Goal: Task Accomplishment & Management: Use online tool/utility

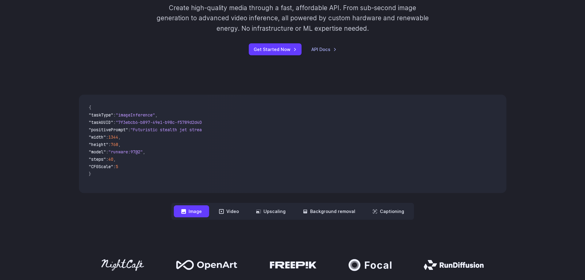
scroll to position [123, 0]
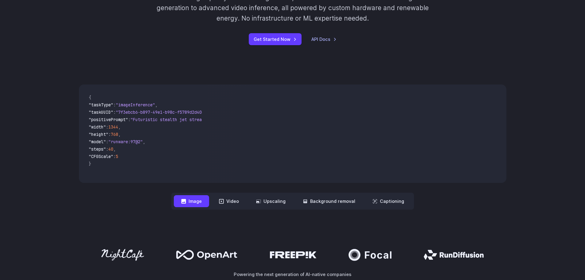
drag, startPoint x: 115, startPoint y: 175, endPoint x: 146, endPoint y: 175, distance: 30.7
click at [146, 175] on code "{ "taskType" : "imageInference" , "taskUUID" : "7f3ebcb6-b897-49e1-b98c-f5789d2…" at bounding box center [143, 133] width 119 height 88
drag, startPoint x: 119, startPoint y: 177, endPoint x: 133, endPoint y: 179, distance: 13.6
click at [135, 178] on pre "{ "taskType" : "imageInference" , "taskUUID" : "7f3ebcb6-b897-49e1-b98c-f5789d2…" at bounding box center [143, 133] width 119 height 88
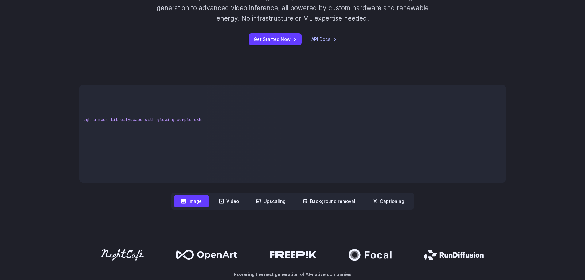
scroll to position [0, 167]
click at [238, 202] on button "Video" at bounding box center [229, 201] width 35 height 12
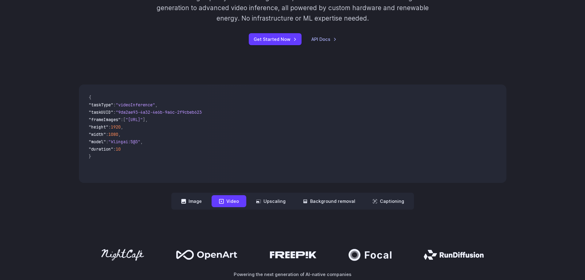
click at [193, 200] on button "Image" at bounding box center [191, 201] width 35 height 12
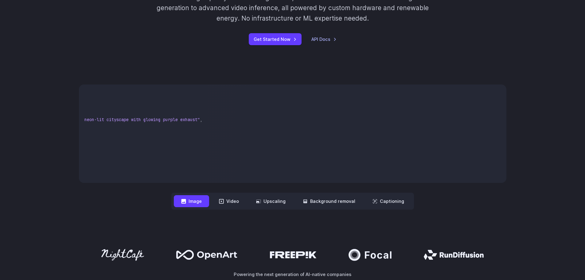
drag, startPoint x: 182, startPoint y: 183, endPoint x: 169, endPoint y: 183, distance: 12.3
click at [169, 183] on div "**********" at bounding box center [293, 146] width 428 height 125
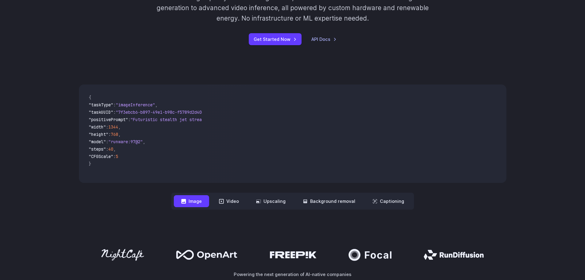
click at [228, 204] on button "Video" at bounding box center [229, 201] width 35 height 12
click at [275, 205] on button "Upscaling" at bounding box center [271, 201] width 44 height 12
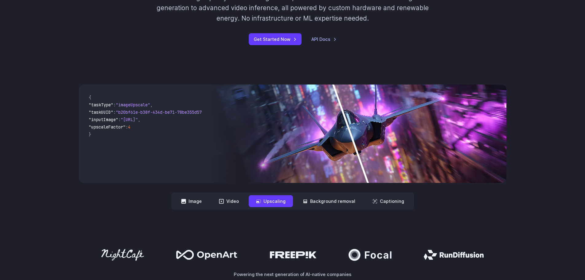
click at [327, 199] on button "Background removal" at bounding box center [328, 201] width 67 height 12
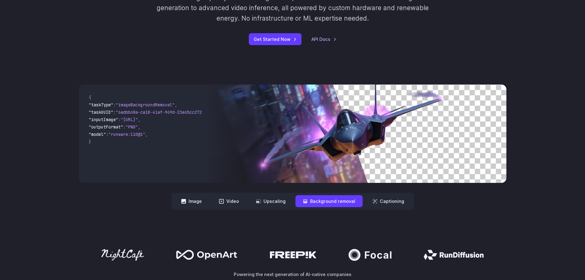
click at [366, 199] on button "Captioning" at bounding box center [388, 201] width 46 height 12
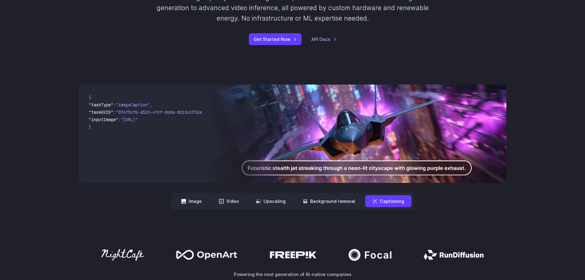
click at [347, 199] on button "Background removal" at bounding box center [328, 201] width 67 height 12
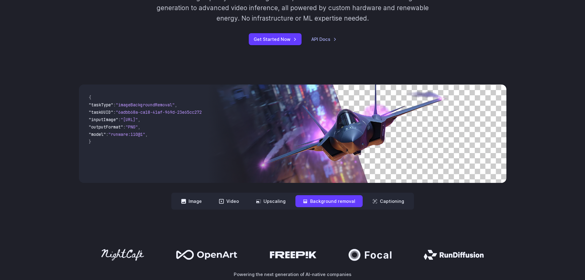
click at [373, 200] on icon at bounding box center [375, 201] width 5 height 5
click at [378, 201] on button "Captioning" at bounding box center [388, 201] width 46 height 12
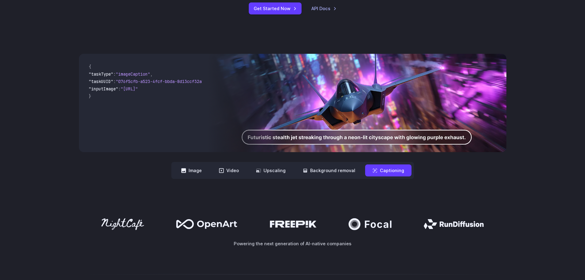
scroll to position [143, 0]
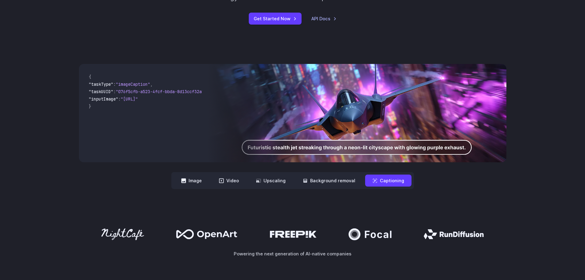
drag, startPoint x: 151, startPoint y: 157, endPoint x: 183, endPoint y: 156, distance: 31.7
click at [184, 156] on code "{ "taskType" : "imageCaption" , "taskUUID" : "076f5cfb-a523-4fcf-bbda-8d13ccf32…" at bounding box center [143, 113] width 119 height 88
drag, startPoint x: 160, startPoint y: 157, endPoint x: 171, endPoint y: 158, distance: 11.4
click at [171, 157] on pre "{ "taskType" : "imageCaption" , "taskUUID" : "076f5cfb-a523-4fcf-bbda-8d13ccf32…" at bounding box center [143, 113] width 119 height 88
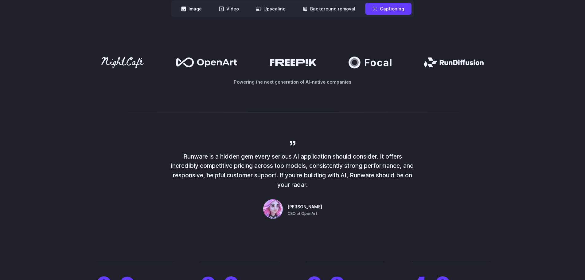
scroll to position [317, 0]
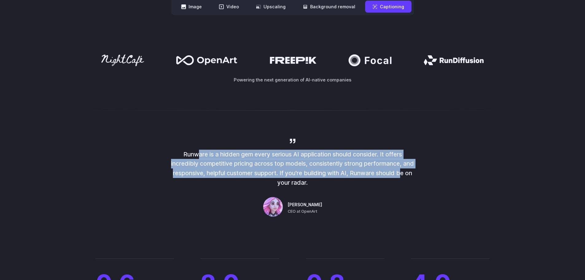
drag, startPoint x: 192, startPoint y: 154, endPoint x: 399, endPoint y: 176, distance: 208.4
click at [399, 176] on p "Runware is a hidden gem every serious AI application should consider. It offers…" at bounding box center [293, 169] width 246 height 38
click at [399, 178] on p "Runware is a hidden gem every serious AI application should consider. It offers…" at bounding box center [293, 169] width 246 height 38
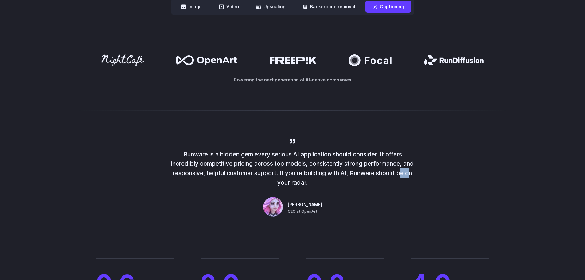
click at [399, 178] on p "Runware is a hidden gem every serious AI application should consider. It offers…" at bounding box center [293, 169] width 246 height 38
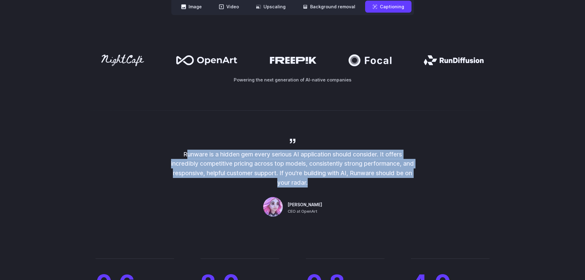
click at [399, 178] on p "Runware is a hidden gem every serious AI application should consider. It offers…" at bounding box center [293, 169] width 246 height 38
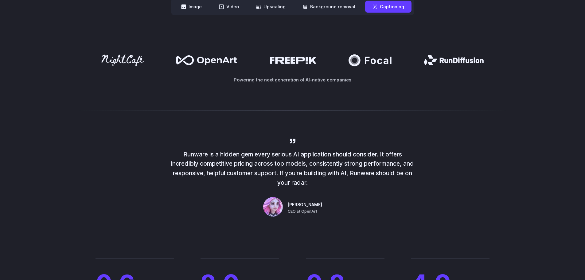
scroll to position [0, 0]
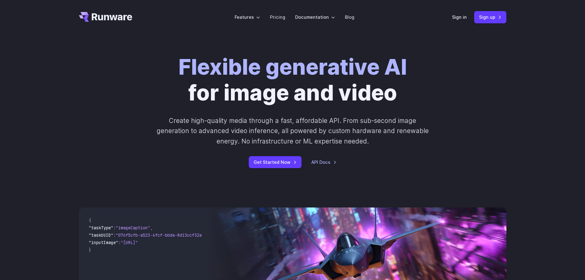
drag, startPoint x: 399, startPoint y: 178, endPoint x: 433, endPoint y: 25, distance: 157.0
click at [487, 18] on link "Sign up" at bounding box center [490, 17] width 32 height 12
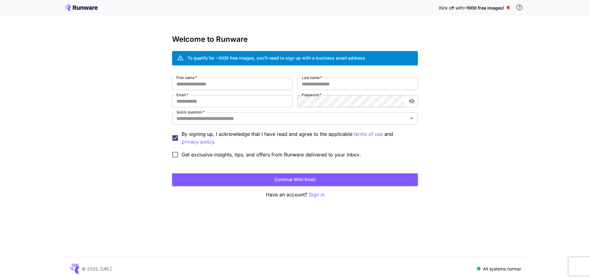
click at [195, 86] on input "First name   *" at bounding box center [232, 84] width 120 height 12
type input "*****"
click at [306, 86] on input "Last name   *" at bounding box center [357, 84] width 120 height 12
type input "*********"
click at [237, 95] on input "Email   *" at bounding box center [232, 101] width 120 height 12
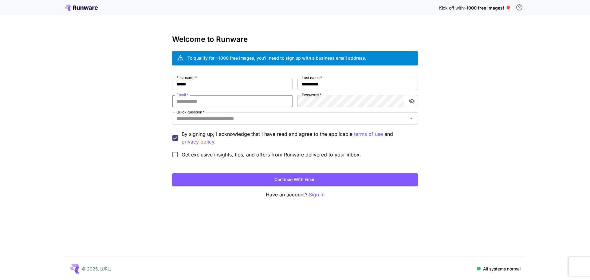
type input "**********"
click at [323, 108] on div "**********" at bounding box center [295, 119] width 246 height 83
click at [337, 128] on div "**********" at bounding box center [295, 119] width 246 height 83
click at [329, 118] on input "Quick question   *" at bounding box center [290, 118] width 232 height 9
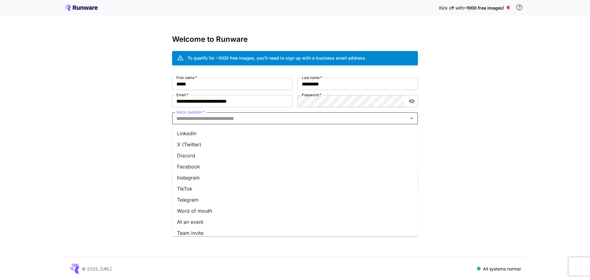
scroll to position [59, 0]
click at [202, 229] on li "Other" at bounding box center [295, 228] width 246 height 11
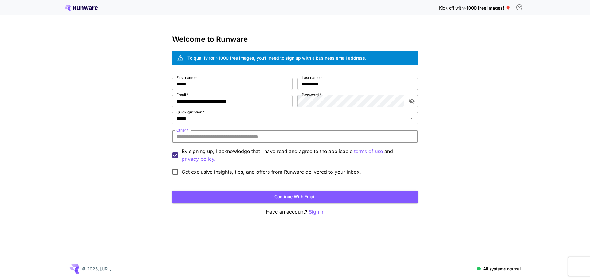
click at [203, 137] on input "Other   *" at bounding box center [295, 136] width 246 height 12
click at [201, 123] on div "***** Quick question   *" at bounding box center [295, 118] width 246 height 12
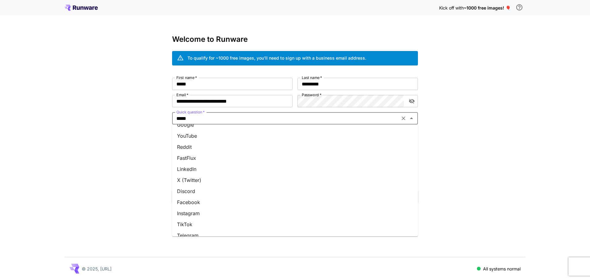
scroll to position [0, 0]
click at [193, 144] on li "YouTube" at bounding box center [295, 143] width 246 height 11
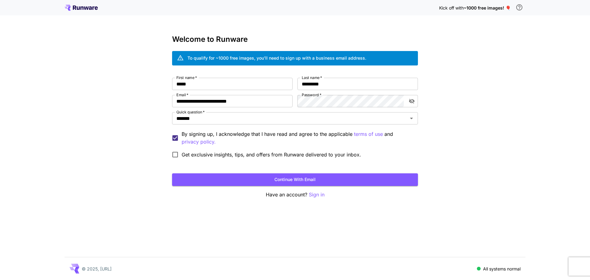
click at [142, 129] on div "**********" at bounding box center [295, 140] width 590 height 280
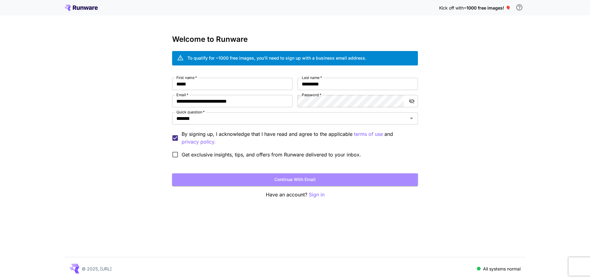
click at [201, 183] on button "Continue with email" at bounding box center [295, 179] width 246 height 13
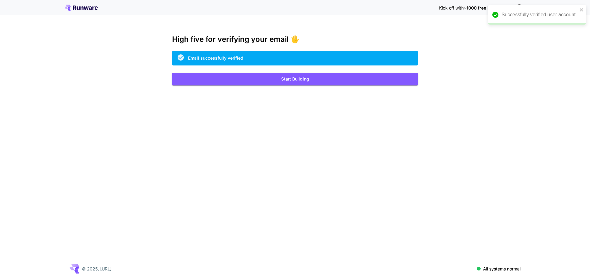
click at [350, 76] on button "Start Building" at bounding box center [295, 79] width 246 height 13
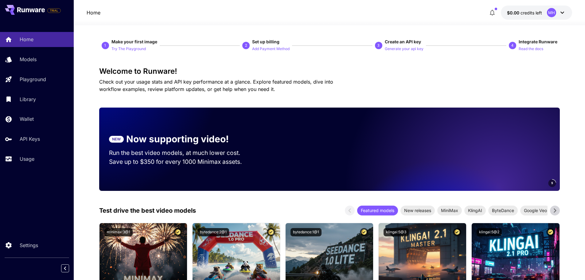
click at [119, 46] on p "Try The Playground" at bounding box center [128, 49] width 34 height 6
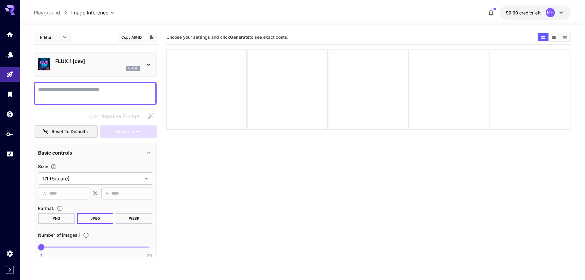
click at [148, 66] on icon at bounding box center [148, 64] width 7 height 7
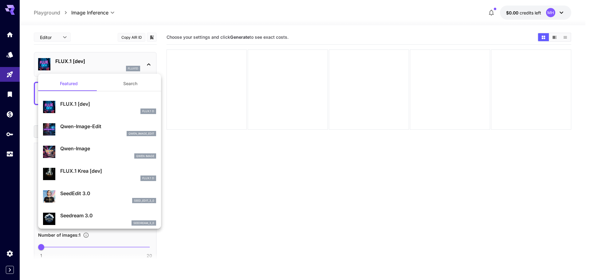
click at [148, 66] on div at bounding box center [295, 140] width 590 height 280
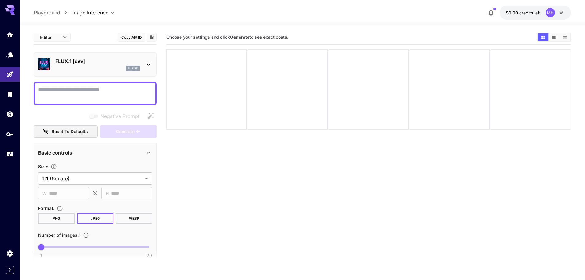
click at [142, 88] on textarea "Negative Prompt" at bounding box center [95, 93] width 114 height 15
type textarea "**********"
click at [146, 130] on button "Generate" at bounding box center [128, 131] width 57 height 13
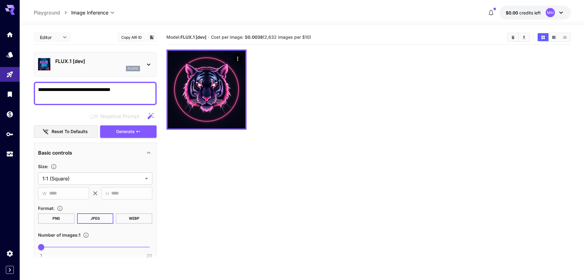
drag, startPoint x: 248, startPoint y: 37, endPoint x: 324, endPoint y: 43, distance: 76.4
click at [324, 43] on div "Model: FLUX.1 [dev] · Cost per image: $ 0.0038 (2,632 images per $10)" at bounding box center [368, 37] width 405 height 14
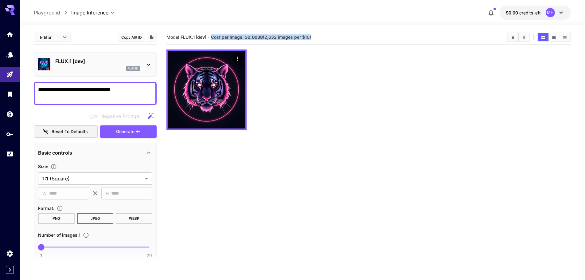
click at [324, 43] on div "Model: FLUX.1 [dev] · Cost per image: $ 0.0038 (2,632 images per $10)" at bounding box center [368, 37] width 405 height 14
click at [236, 59] on icon "Actions" at bounding box center [238, 59] width 6 height 6
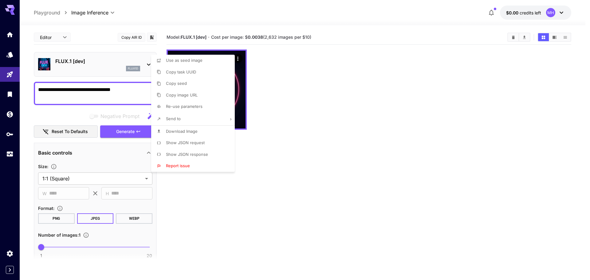
click at [236, 59] on div at bounding box center [295, 140] width 590 height 280
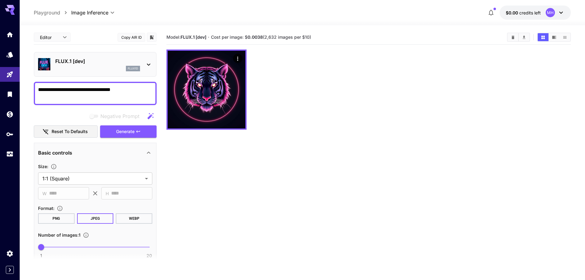
click at [267, 78] on div at bounding box center [368, 89] width 405 height 80
click at [48, 191] on div "​ W **** ​" at bounding box center [63, 193] width 51 height 12
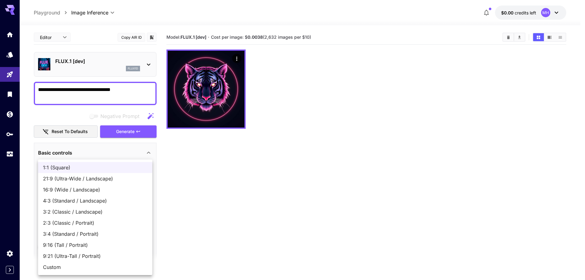
click at [75, 182] on body "**********" at bounding box center [292, 164] width 585 height 328
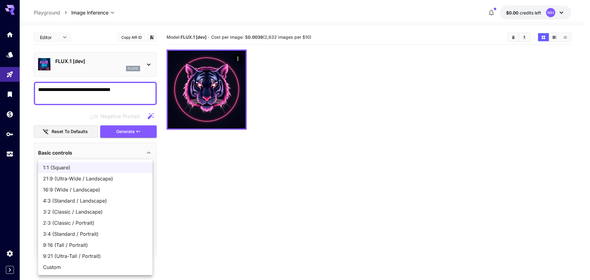
click at [82, 266] on span "Custom" at bounding box center [95, 266] width 104 height 7
type input "******"
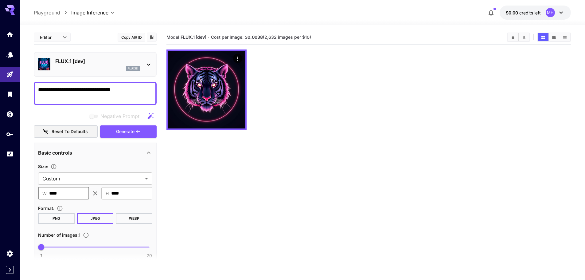
drag, startPoint x: 72, startPoint y: 197, endPoint x: 45, endPoint y: 198, distance: 27.3
click at [45, 198] on div "​ W **** ​" at bounding box center [63, 193] width 51 height 12
drag, startPoint x: 130, startPoint y: 197, endPoint x: 95, endPoint y: 195, distance: 35.0
click at [95, 195] on div "​ W **** ​ ​ H **** ​" at bounding box center [95, 193] width 114 height 12
click at [78, 194] on input "****" at bounding box center [69, 193] width 40 height 12
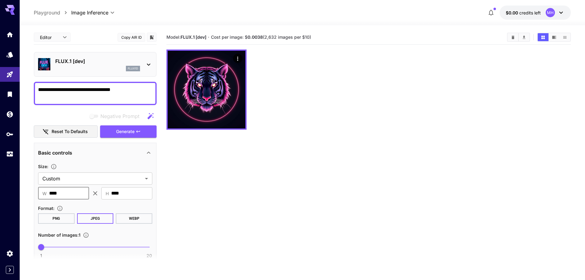
click at [78, 194] on input "****" at bounding box center [69, 193] width 40 height 12
click at [69, 217] on button "PNG" at bounding box center [56, 218] width 37 height 10
click at [135, 131] on button "Generate" at bounding box center [128, 131] width 57 height 13
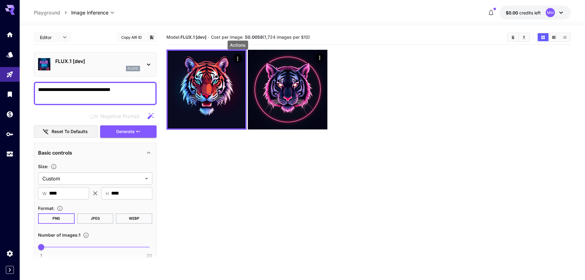
click at [236, 59] on icon "Actions" at bounding box center [238, 59] width 6 height 6
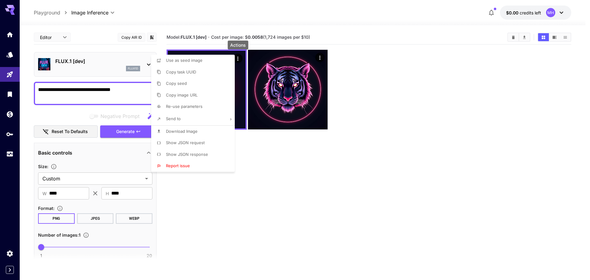
click at [236, 59] on div at bounding box center [295, 140] width 590 height 280
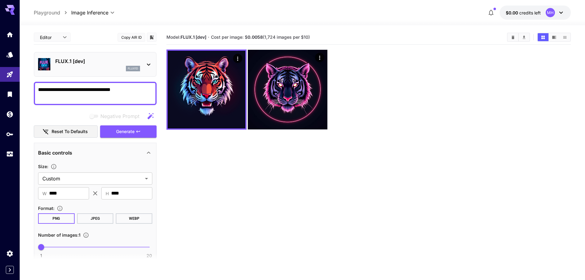
click at [101, 220] on button "JPEG" at bounding box center [95, 218] width 37 height 10
click at [64, 220] on button "PNG" at bounding box center [56, 218] width 37 height 10
click at [147, 92] on textarea "**********" at bounding box center [95, 93] width 114 height 15
drag, startPoint x: 147, startPoint y: 92, endPoint x: 38, endPoint y: 88, distance: 108.8
click at [38, 88] on div "**********" at bounding box center [95, 93] width 123 height 23
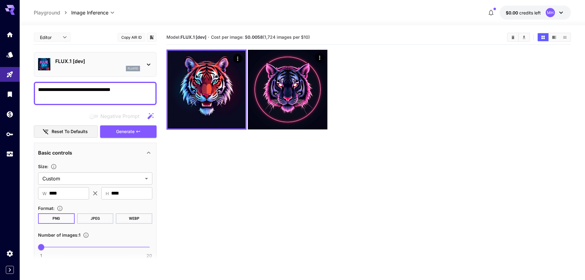
click at [41, 88] on textarea "**********" at bounding box center [95, 93] width 114 height 15
drag, startPoint x: 41, startPoint y: 88, endPoint x: 135, endPoint y: 95, distance: 93.3
click at [135, 95] on textarea "**********" at bounding box center [95, 93] width 114 height 15
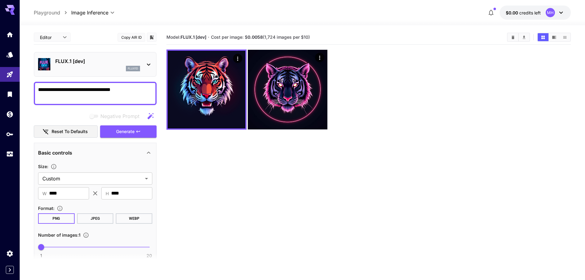
drag, startPoint x: 135, startPoint y: 95, endPoint x: 54, endPoint y: 87, distance: 80.5
click at [59, 88] on textarea "**********" at bounding box center [95, 93] width 114 height 15
click at [54, 87] on textarea "**********" at bounding box center [95, 93] width 114 height 15
drag, startPoint x: 54, startPoint y: 87, endPoint x: 126, endPoint y: 87, distance: 71.3
click at [126, 87] on textarea "**********" at bounding box center [95, 93] width 114 height 15
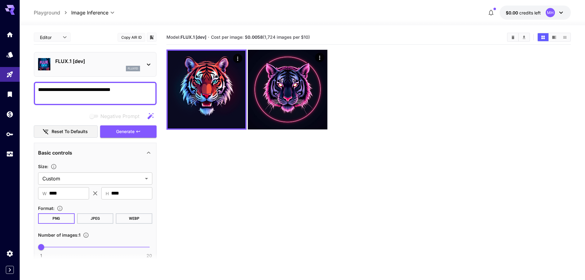
click at [126, 87] on textarea "**********" at bounding box center [95, 93] width 114 height 15
click at [118, 88] on textarea "**********" at bounding box center [95, 93] width 114 height 15
click at [119, 88] on textarea "**********" at bounding box center [95, 93] width 114 height 15
click at [84, 90] on textarea "**********" at bounding box center [95, 93] width 114 height 15
click at [111, 125] on button "Generate" at bounding box center [128, 131] width 57 height 13
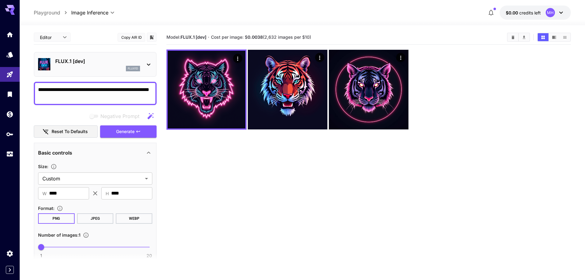
click at [131, 88] on textarea "**********" at bounding box center [95, 93] width 114 height 15
click at [147, 130] on button "Generate" at bounding box center [128, 131] width 57 height 13
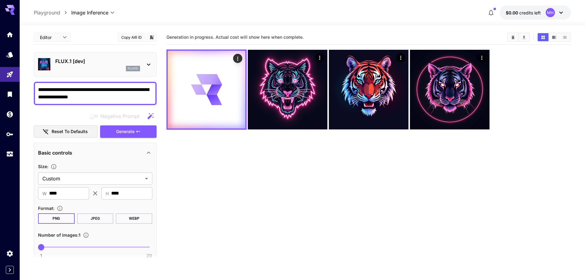
click at [280, 101] on img at bounding box center [288, 90] width 80 height 80
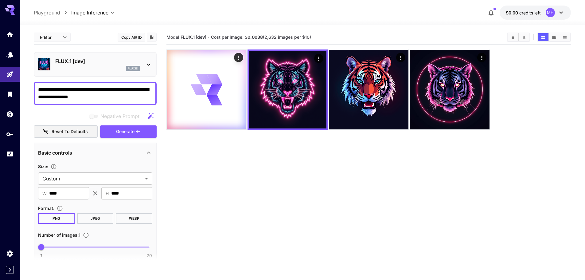
click at [301, 113] on img at bounding box center [288, 90] width 78 height 78
click at [0, 0] on icon "Open in fullscreen" at bounding box center [0, 0] width 0 height 0
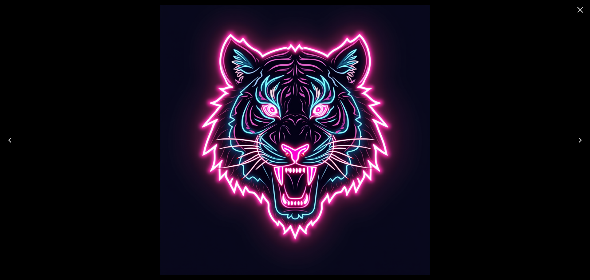
click at [578, 135] on button "Next" at bounding box center [580, 140] width 20 height 25
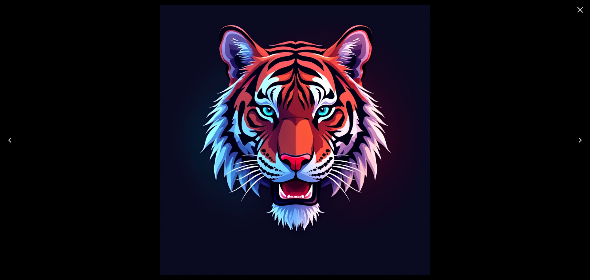
click at [578, 135] on button "Next" at bounding box center [580, 140] width 20 height 25
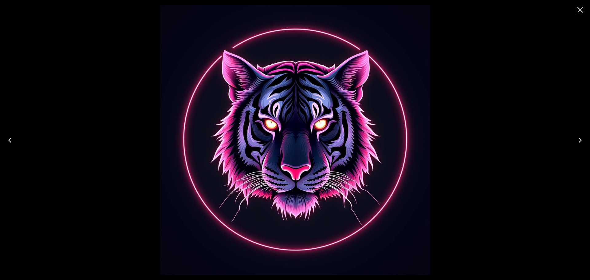
click at [584, 13] on icon "Close" at bounding box center [580, 10] width 10 height 10
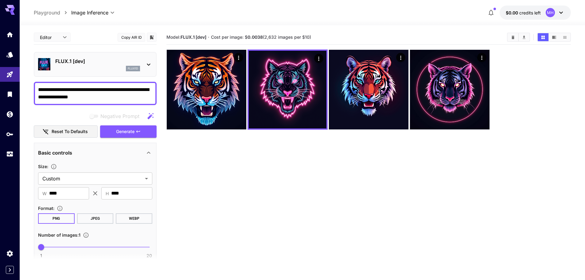
click at [133, 88] on textarea "**********" at bounding box center [95, 93] width 114 height 15
click at [131, 88] on textarea "**********" at bounding box center [95, 93] width 114 height 15
type textarea "**********"
click at [132, 128] on span "Generate" at bounding box center [125, 132] width 18 height 8
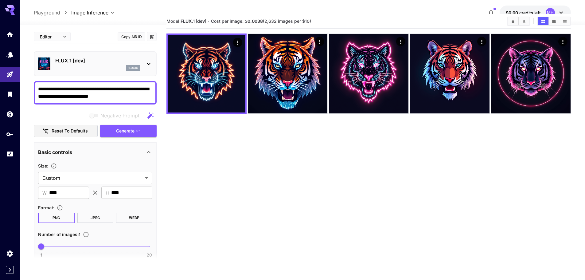
scroll to position [21, 0]
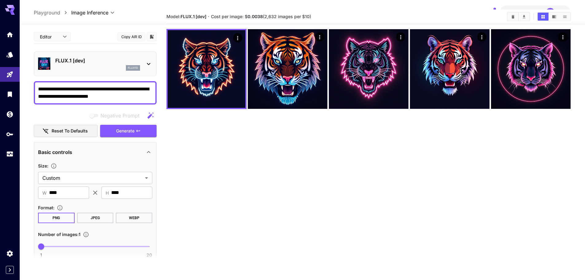
click at [340, 162] on section "Model: FLUX.1 [dev] · Cost per image: $ 0.0038 (2,632 images per $10)" at bounding box center [368, 150] width 405 height 280
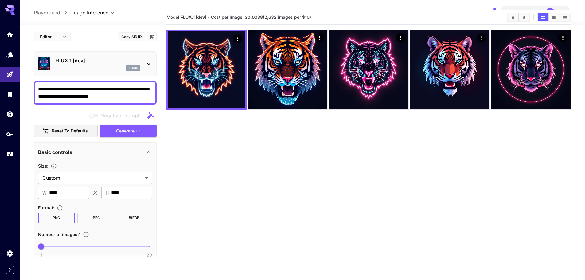
scroll to position [0, 0]
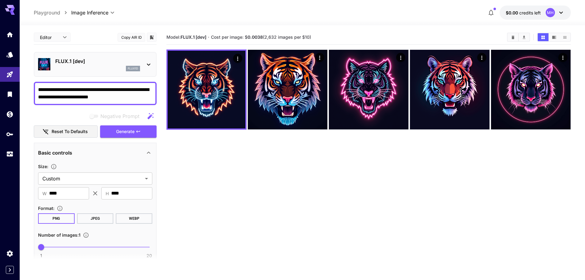
click at [135, 221] on button "WEBP" at bounding box center [134, 218] width 37 height 10
click at [103, 216] on button "JPEG" at bounding box center [95, 218] width 37 height 10
click at [12, 37] on icon "Home" at bounding box center [9, 34] width 7 height 7
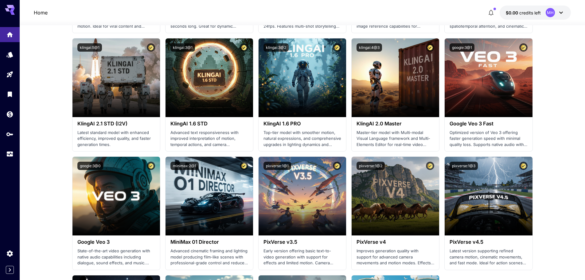
drag, startPoint x: 77, startPoint y: 88, endPoint x: 68, endPoint y: 87, distance: 9.6
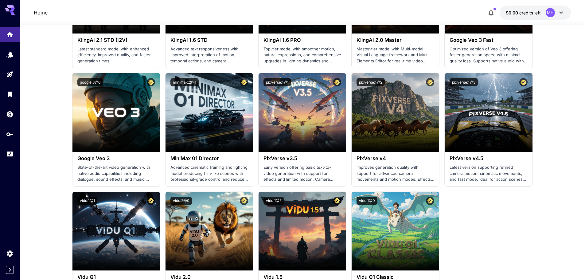
drag, startPoint x: 65, startPoint y: 90, endPoint x: 64, endPoint y: 110, distance: 20.6
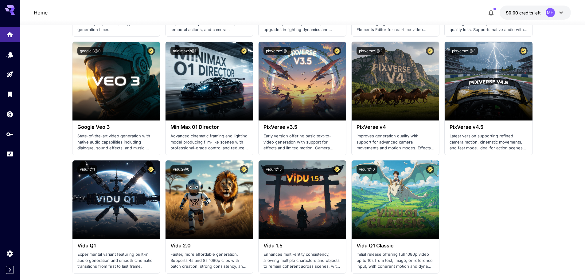
scroll to position [420, 0]
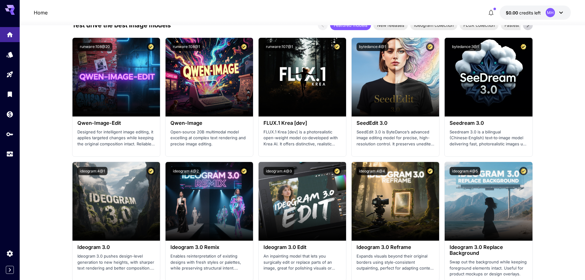
drag, startPoint x: 63, startPoint y: 115, endPoint x: 59, endPoint y: 146, distance: 31.0
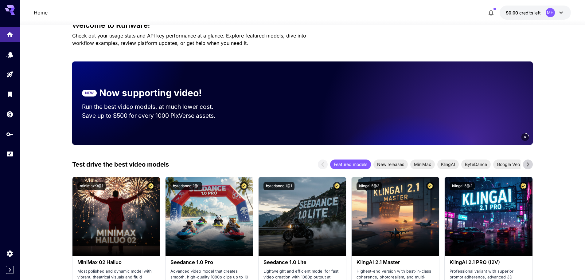
scroll to position [0, 0]
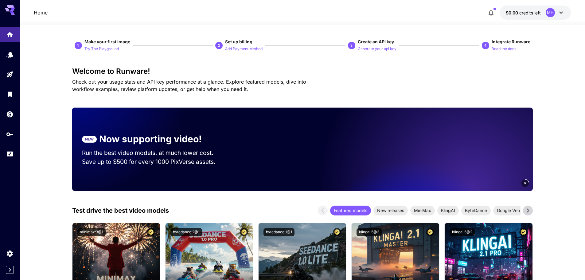
drag, startPoint x: 60, startPoint y: 141, endPoint x: 58, endPoint y: 11, distance: 130.2
click at [97, 47] on p "Try The Playground" at bounding box center [101, 49] width 34 height 6
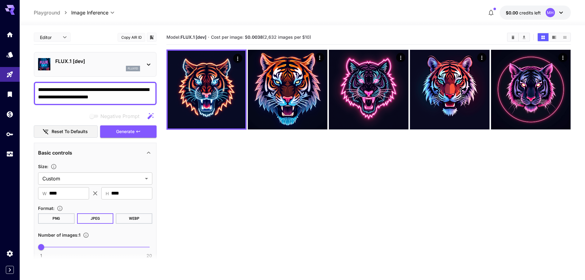
scroll to position [70, 0]
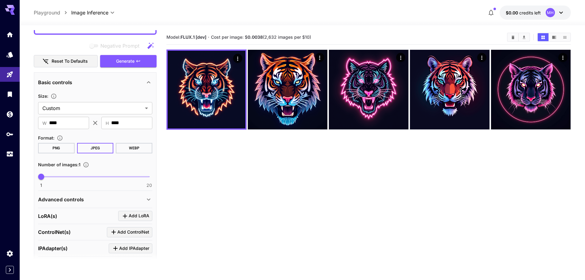
click at [236, 61] on icon "Actions" at bounding box center [238, 59] width 6 height 6
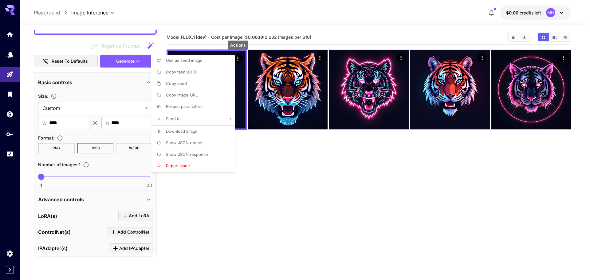
click at [242, 186] on div at bounding box center [295, 140] width 590 height 280
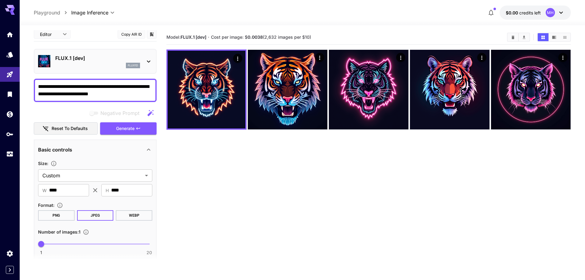
scroll to position [0, 0]
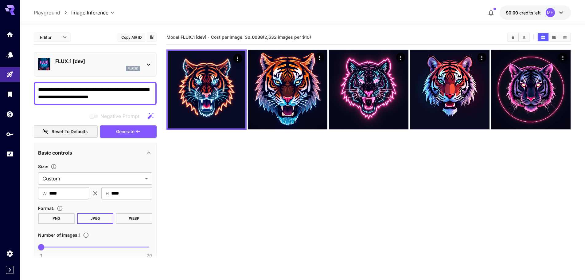
click at [149, 66] on icon at bounding box center [148, 64] width 7 height 7
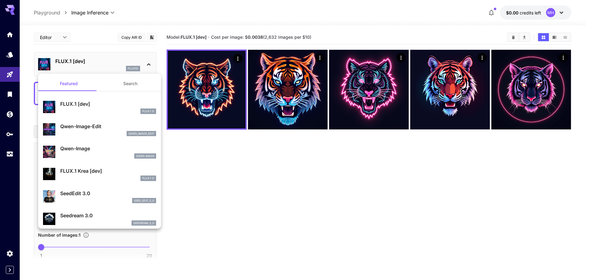
click at [149, 66] on div at bounding box center [295, 140] width 590 height 280
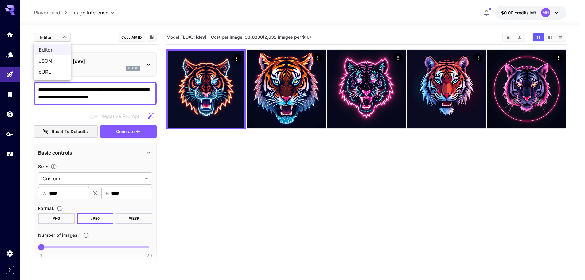
click at [68, 40] on body "**********" at bounding box center [292, 164] width 585 height 328
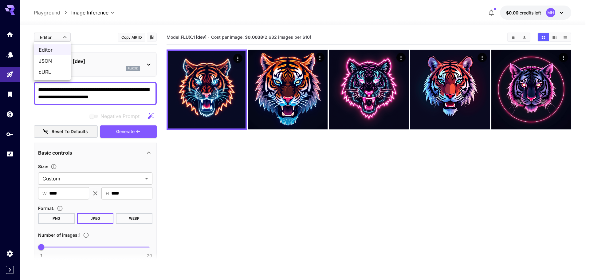
click at [68, 40] on div at bounding box center [295, 140] width 590 height 280
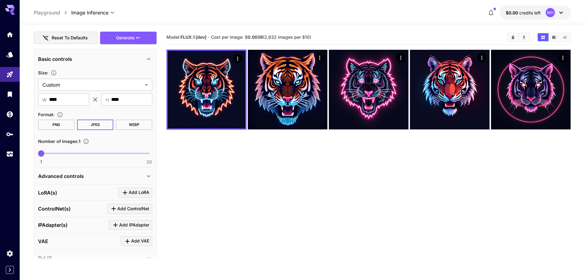
scroll to position [133, 0]
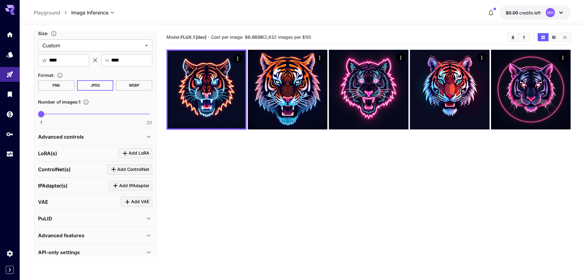
click at [81, 141] on div "Advanced controls" at bounding box center [95, 136] width 114 height 15
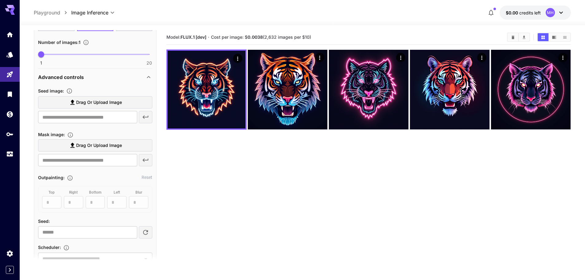
scroll to position [205, 0]
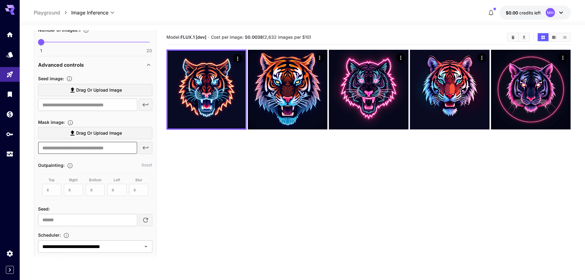
click at [88, 149] on input "text" at bounding box center [87, 148] width 99 height 12
click at [103, 108] on input "text" at bounding box center [87, 105] width 99 height 12
click at [121, 93] on span "Drag or upload image" at bounding box center [99, 90] width 46 height 8
click at [0, 0] on input "Drag or upload image" at bounding box center [0, 0] width 0 height 0
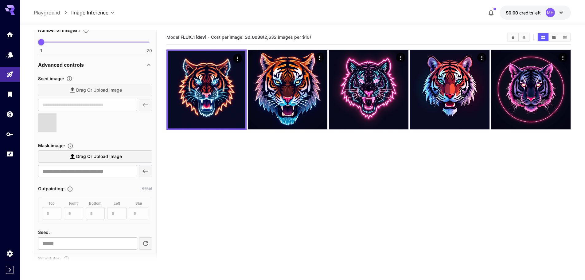
type input "**********"
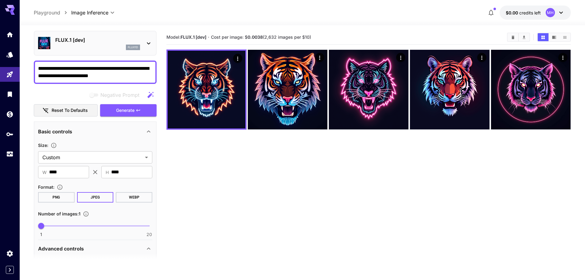
scroll to position [21, 0]
drag, startPoint x: 125, startPoint y: 81, endPoint x: 52, endPoint y: 73, distance: 73.5
click at [52, 73] on div "**********" at bounding box center [95, 72] width 123 height 23
drag, startPoint x: 126, startPoint y: 76, endPoint x: 26, endPoint y: 70, distance: 100.0
click at [26, 70] on section "**********" at bounding box center [302, 176] width 565 height 303
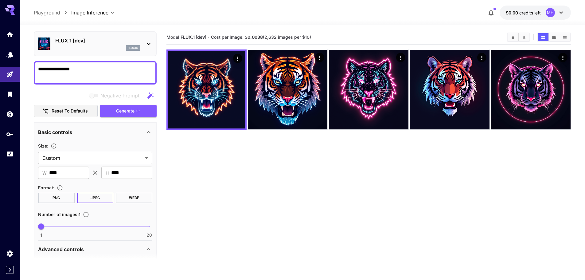
type textarea "**********"
click at [124, 115] on button "Generate" at bounding box center [128, 111] width 57 height 13
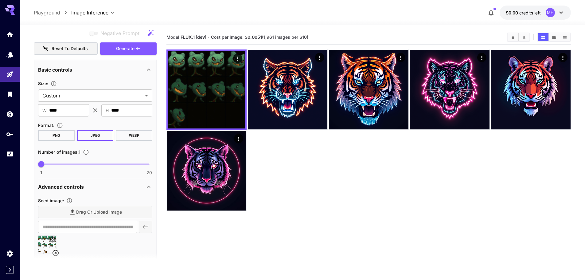
scroll to position [82, 0]
click at [201, 71] on img at bounding box center [207, 90] width 78 height 78
click at [0, 0] on icon "Open in fullscreen" at bounding box center [0, 0] width 0 height 0
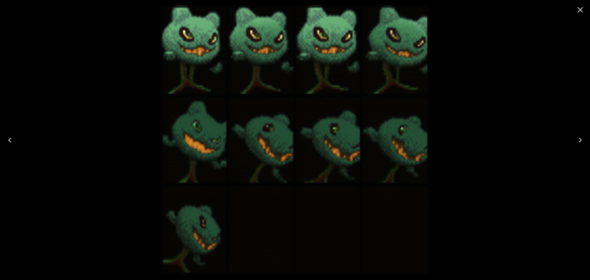
click at [581, 13] on icon "Close" at bounding box center [580, 10] width 10 height 10
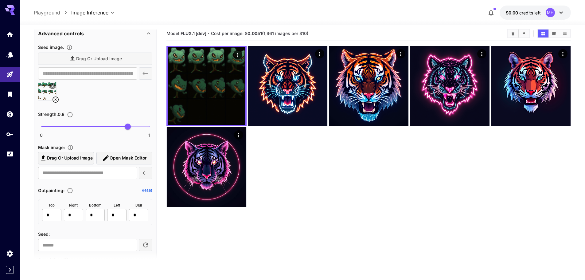
scroll to position [0, 0]
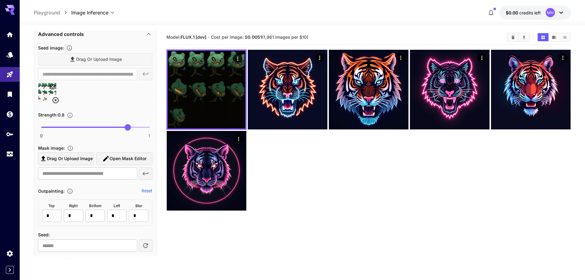
click at [0, 0] on icon "Open in fullscreen" at bounding box center [0, 0] width 0 height 0
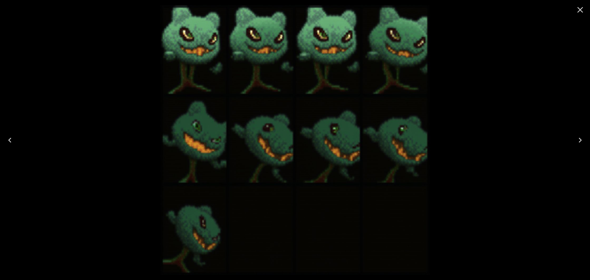
click at [581, 139] on icon "Next" at bounding box center [580, 140] width 10 height 10
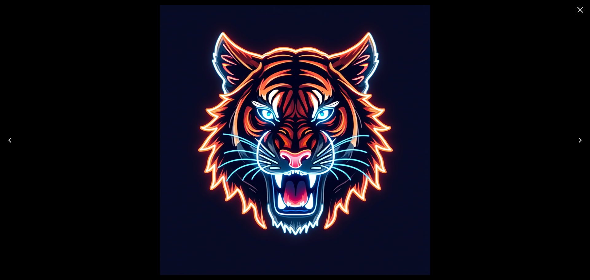
click at [581, 139] on icon "Next" at bounding box center [580, 140] width 10 height 10
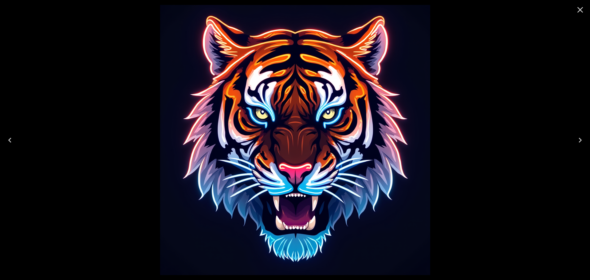
click at [581, 139] on icon "Next" at bounding box center [580, 140] width 10 height 10
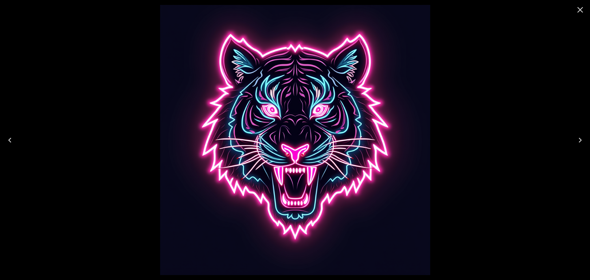
click at [581, 139] on icon "Next" at bounding box center [580, 140] width 10 height 10
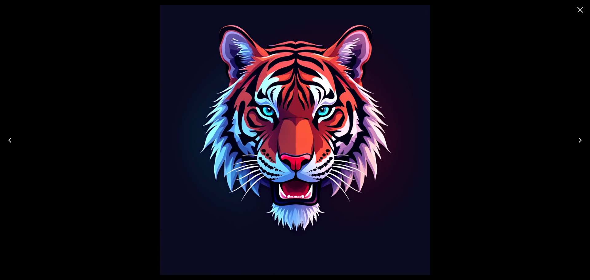
click at [581, 139] on icon "Next" at bounding box center [580, 140] width 10 height 10
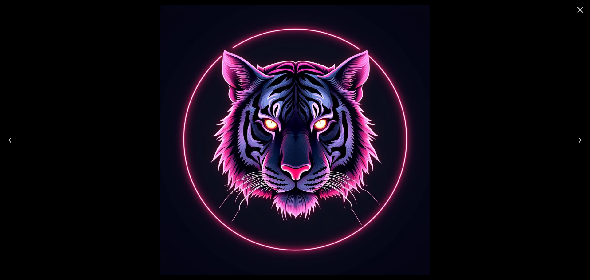
click at [581, 139] on icon "Next" at bounding box center [580, 140] width 10 height 10
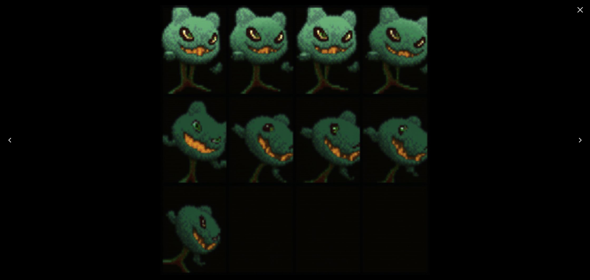
click at [581, 139] on icon "Next" at bounding box center [580, 140] width 10 height 10
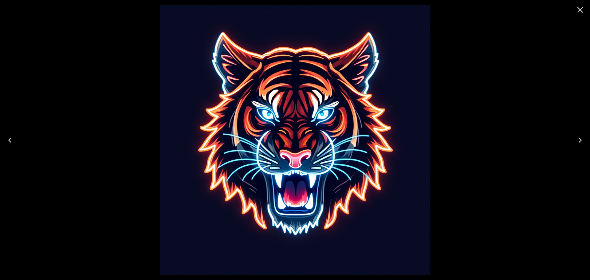
click at [575, 10] on button "Close" at bounding box center [580, 9] width 15 height 15
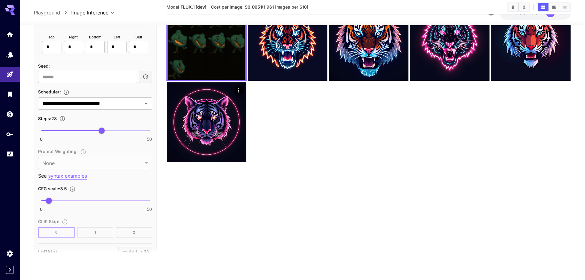
scroll to position [399, 0]
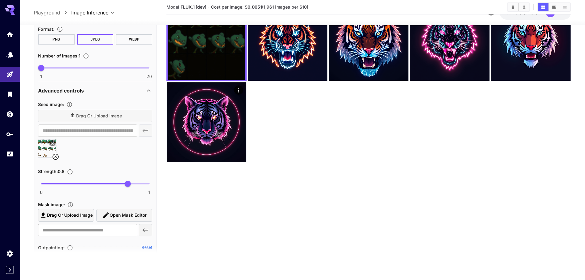
drag, startPoint x: 137, startPoint y: 180, endPoint x: 135, endPoint y: 117, distance: 62.4
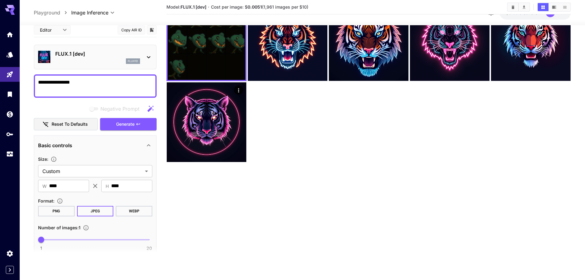
scroll to position [0, 0]
click at [76, 106] on div "Negative Prompt" at bounding box center [95, 109] width 123 height 12
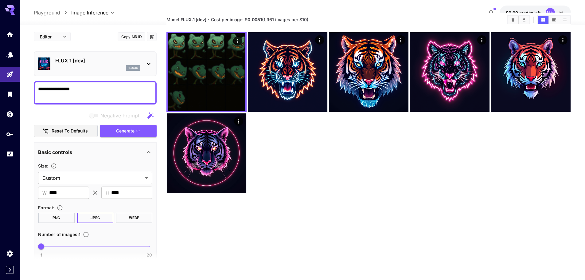
scroll to position [2, 0]
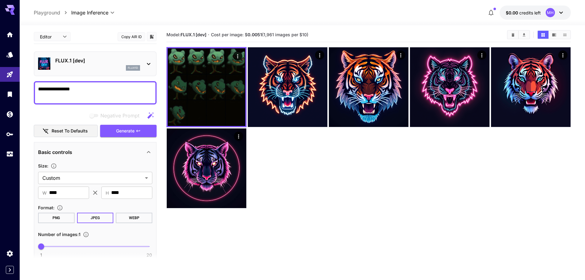
drag, startPoint x: 79, startPoint y: 101, endPoint x: 102, endPoint y: 75, distance: 34.4
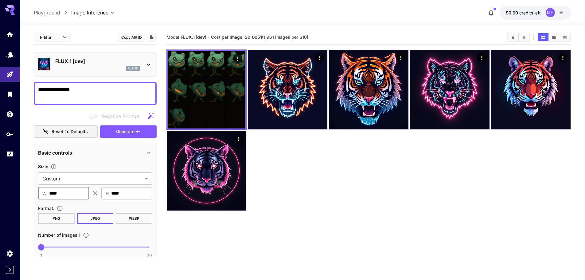
drag, startPoint x: 78, startPoint y: 193, endPoint x: 46, endPoint y: 194, distance: 31.9
click at [46, 194] on div "​ W **** ​" at bounding box center [63, 193] width 51 height 12
type input "****"
drag, startPoint x: 133, startPoint y: 200, endPoint x: 121, endPoint y: 197, distance: 12.6
click at [121, 197] on div "Size : Custom ****** ​ ​ W **** ​ ​ H **** ​ Format : PNG JPEG WEBP Number of i…" at bounding box center [95, 210] width 114 height 96
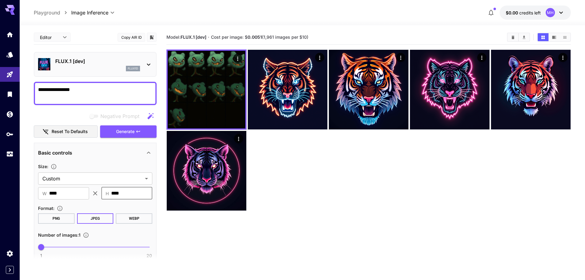
drag, startPoint x: 129, startPoint y: 196, endPoint x: 107, endPoint y: 195, distance: 22.1
click at [104, 197] on div "​ H **** ​" at bounding box center [126, 193] width 51 height 12
type input "****"
click at [135, 131] on button "Generate" at bounding box center [128, 131] width 57 height 13
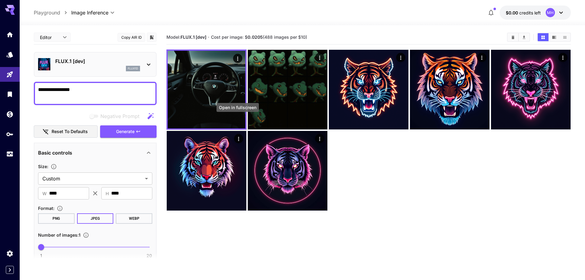
click at [0, 0] on icon "Open in fullscreen" at bounding box center [0, 0] width 0 height 0
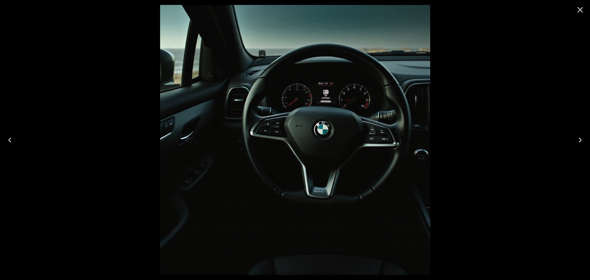
click at [578, 12] on icon "Close" at bounding box center [580, 10] width 6 height 6
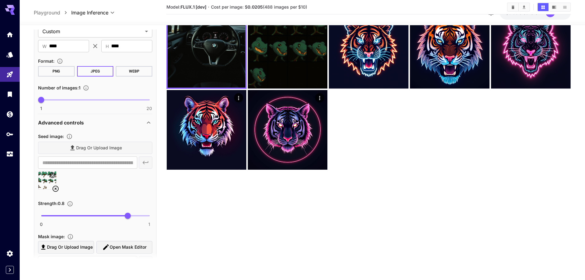
scroll to position [154, 0]
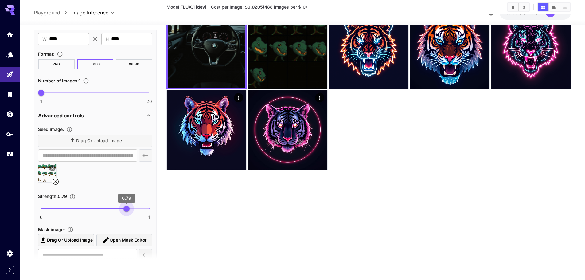
type input "***"
click at [127, 211] on span "0.8" at bounding box center [128, 208] width 6 height 6
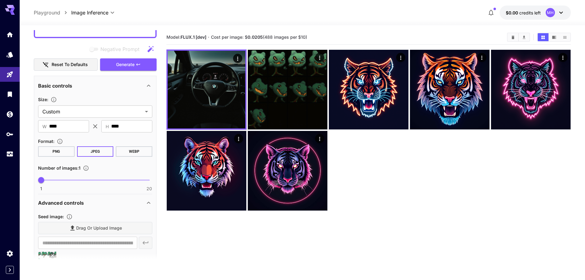
scroll to position [82, 0]
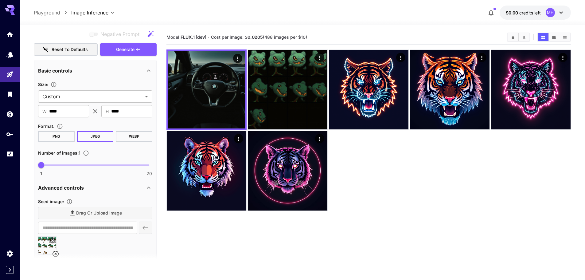
click at [0, 0] on icon "Open in fullscreen" at bounding box center [0, 0] width 0 height 0
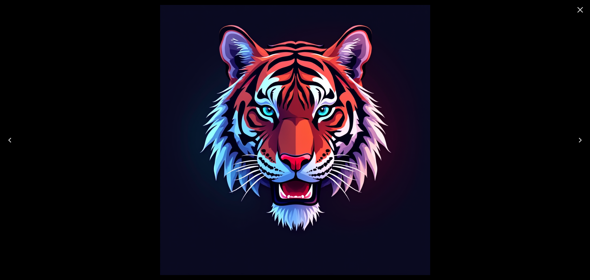
click at [581, 10] on icon "Close" at bounding box center [580, 10] width 6 height 6
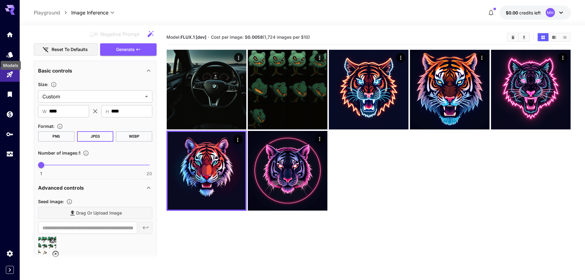
click at [14, 53] on icon "Models" at bounding box center [9, 54] width 7 height 7
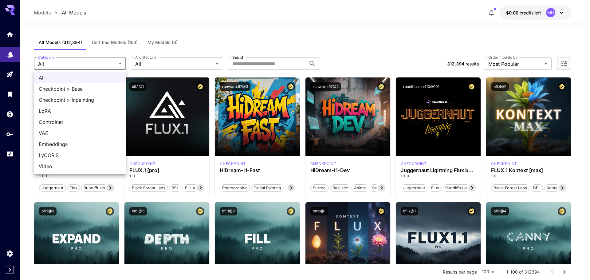
click at [115, 44] on div at bounding box center [295, 140] width 590 height 280
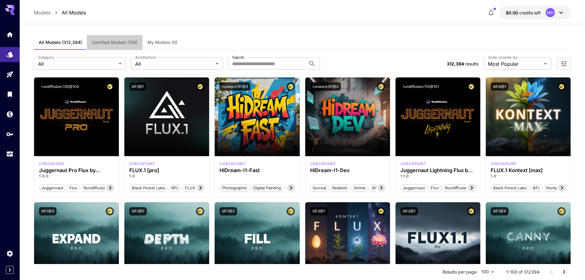
click at [103, 42] on span "Certified Models (158)" at bounding box center [115, 43] width 46 height 6
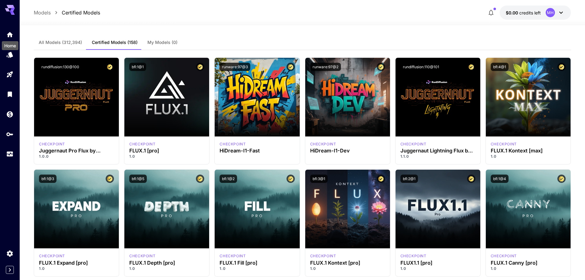
click at [12, 36] on icon "Home" at bounding box center [9, 34] width 7 height 7
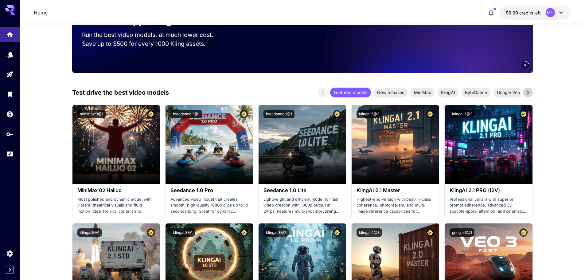
drag, startPoint x: 45, startPoint y: 104, endPoint x: 44, endPoint y: 186, distance: 83.0
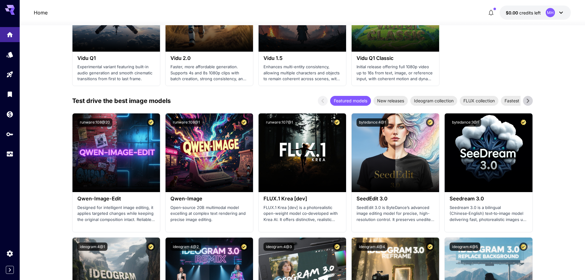
drag, startPoint x: 44, startPoint y: 166, endPoint x: 44, endPoint y: 189, distance: 23.3
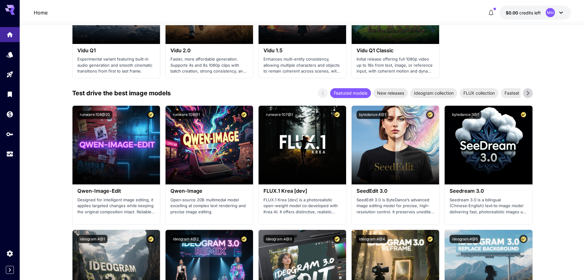
scroll to position [616, 0]
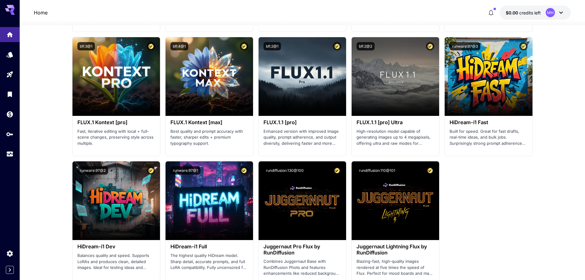
drag, startPoint x: 44, startPoint y: 161, endPoint x: 45, endPoint y: 211, distance: 50.1
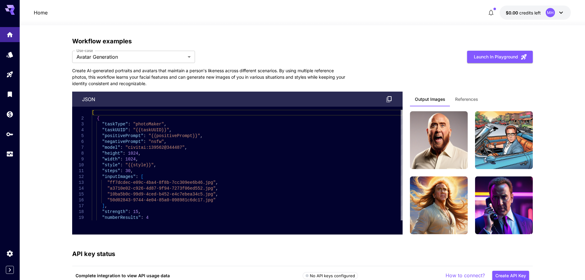
scroll to position [1313, 0]
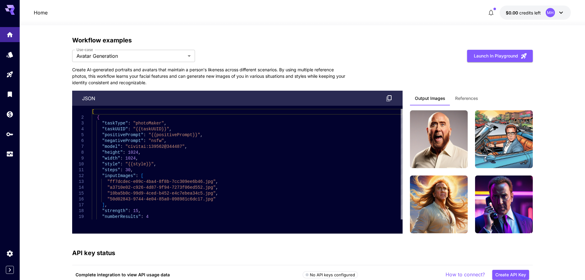
click at [469, 96] on span "References" at bounding box center [466, 99] width 23 height 6
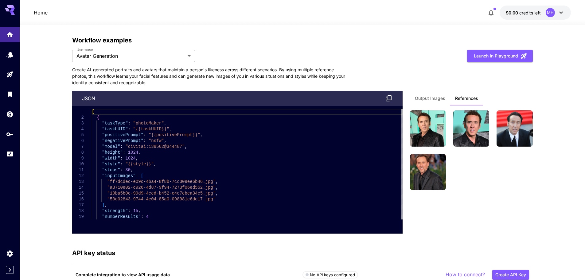
click at [432, 100] on span "Output Images" at bounding box center [430, 99] width 30 height 6
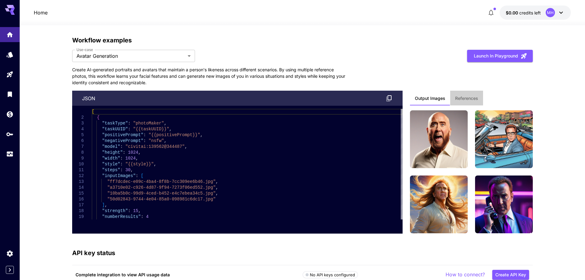
click at [459, 100] on span "References" at bounding box center [466, 99] width 23 height 6
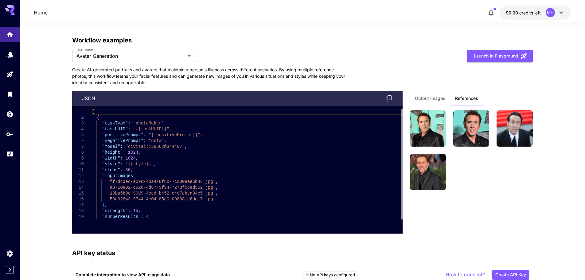
click at [445, 100] on span "Output Images" at bounding box center [430, 99] width 30 height 6
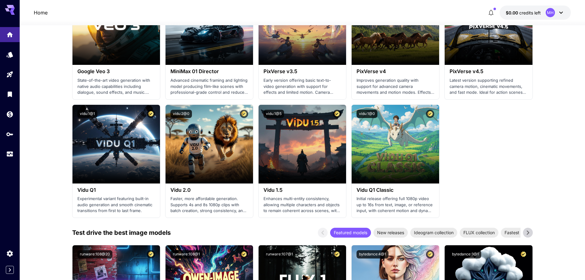
scroll to position [470, 0]
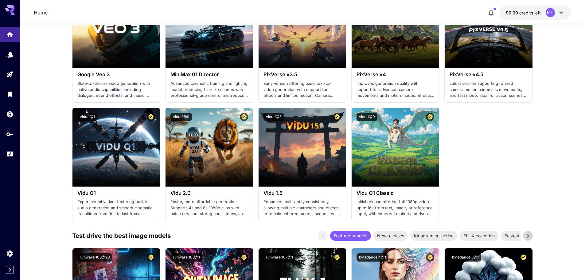
drag, startPoint x: 68, startPoint y: 155, endPoint x: 65, endPoint y: 170, distance: 15.9
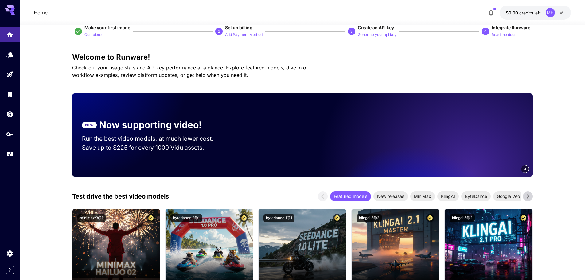
scroll to position [0, 0]
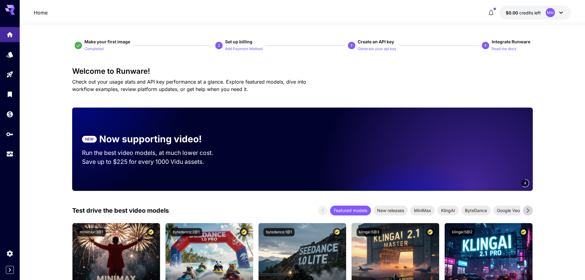
drag, startPoint x: 58, startPoint y: 163, endPoint x: 55, endPoint y: 113, distance: 50.1
click at [239, 48] on p "Add Payment Method" at bounding box center [243, 49] width 37 height 6
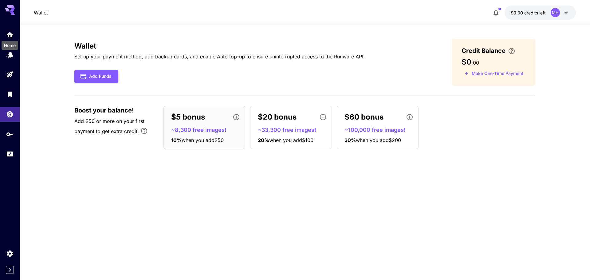
click at [10, 36] on icon "Home" at bounding box center [9, 34] width 7 height 7
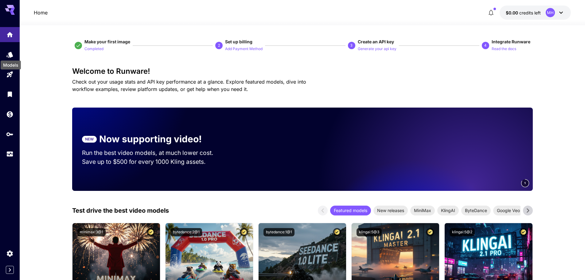
click at [10, 54] on icon "Models" at bounding box center [9, 55] width 6 height 6
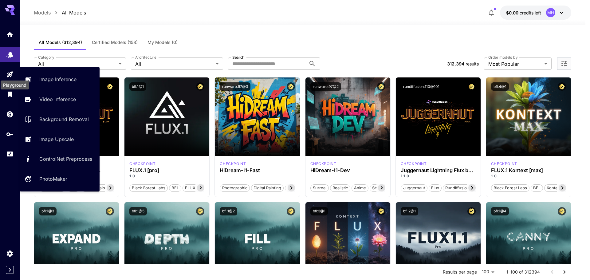
click at [11, 74] on icon "Playground" at bounding box center [9, 74] width 7 height 7
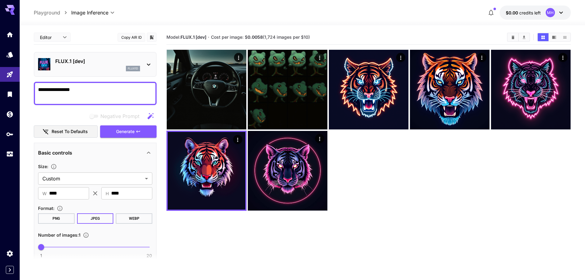
click at [560, 14] on icon at bounding box center [560, 12] width 7 height 7
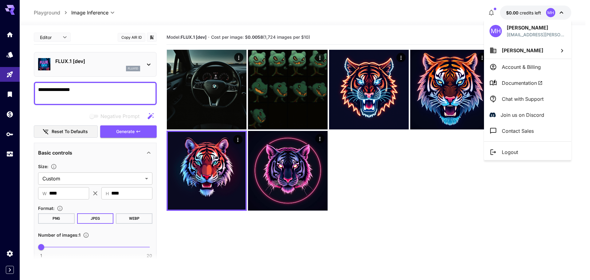
click at [555, 52] on li "[PERSON_NAME]" at bounding box center [527, 50] width 87 height 17
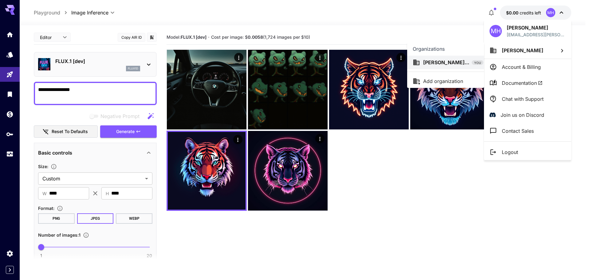
click at [555, 52] on div at bounding box center [295, 140] width 590 height 280
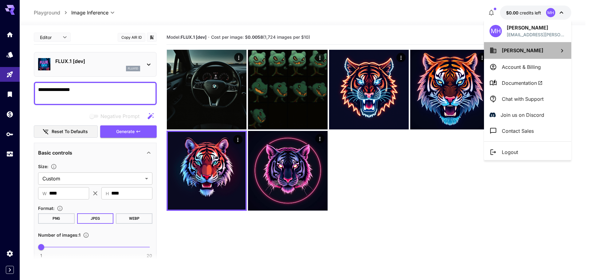
click at [555, 52] on li "[PERSON_NAME]" at bounding box center [527, 50] width 87 height 17
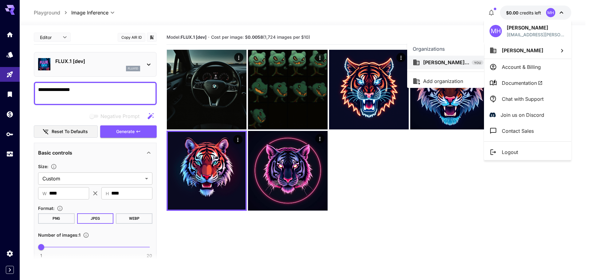
click at [555, 52] on div at bounding box center [295, 140] width 590 height 280
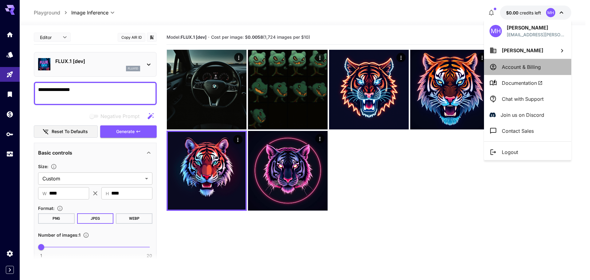
click at [538, 68] on p "Account & Billing" at bounding box center [521, 66] width 39 height 7
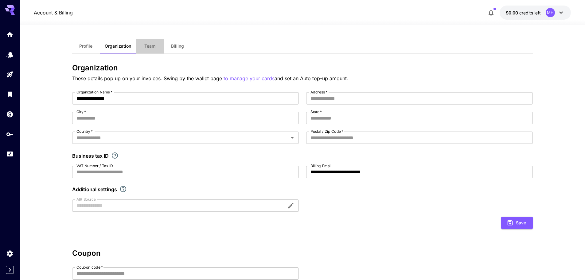
click at [147, 50] on button "Team" at bounding box center [150, 46] width 28 height 15
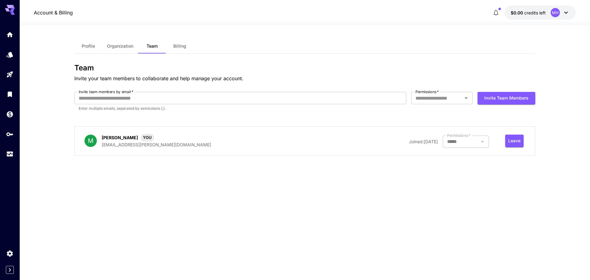
click at [184, 49] on button "Billing" at bounding box center [180, 46] width 28 height 15
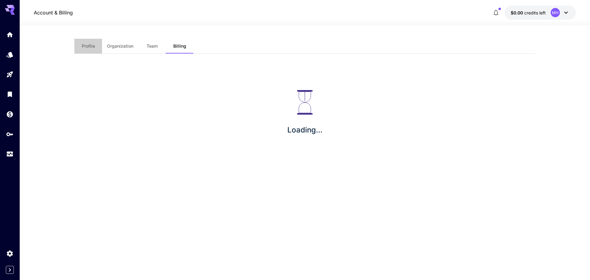
click at [87, 46] on span "Profile" at bounding box center [88, 46] width 13 height 6
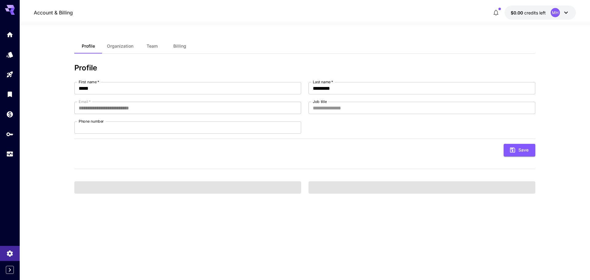
click at [9, 34] on icon "Home" at bounding box center [10, 34] width 6 height 5
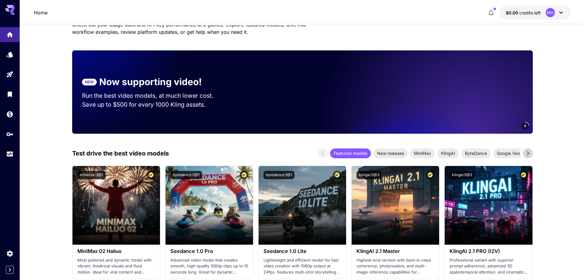
scroll to position [61, 0]
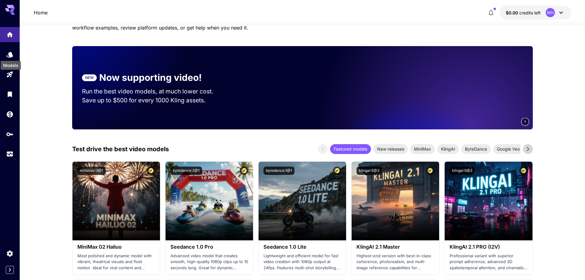
click at [13, 52] on icon "Models" at bounding box center [9, 54] width 7 height 7
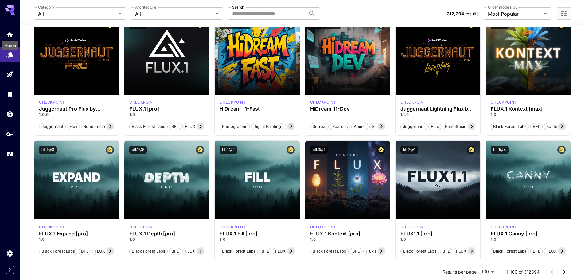
click at [10, 32] on icon "Home" at bounding box center [9, 34] width 7 height 7
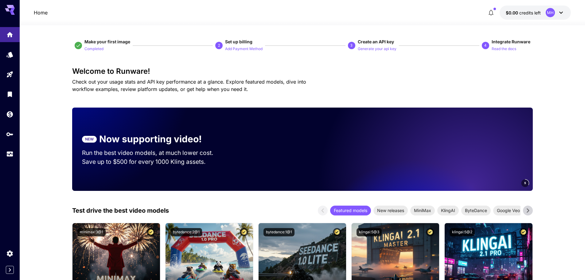
click at [96, 49] on p "Completed" at bounding box center [93, 49] width 19 height 6
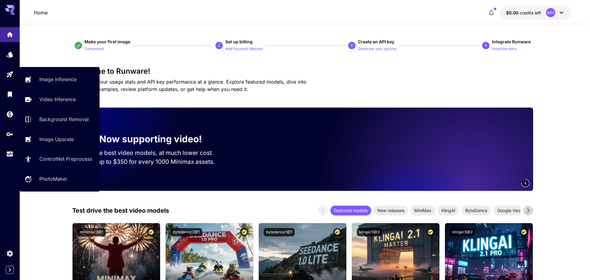
click at [65, 84] on link "Image Inference" at bounding box center [60, 79] width 80 height 15
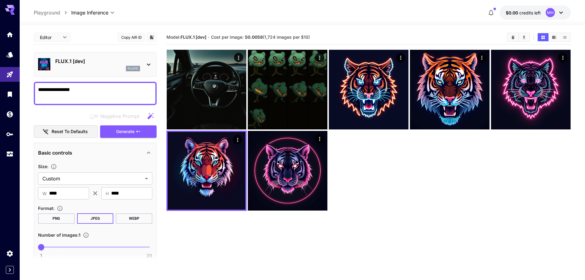
click at [67, 62] on p "FLUX.1 [dev]" at bounding box center [97, 60] width 85 height 7
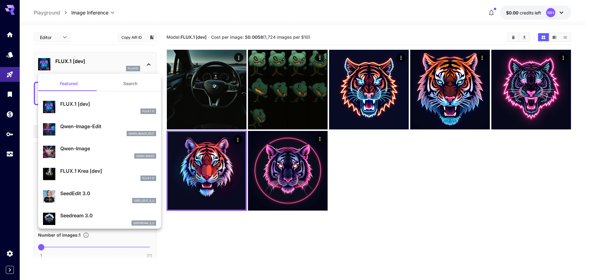
click at [116, 88] on button "Search" at bounding box center [130, 83] width 61 height 15
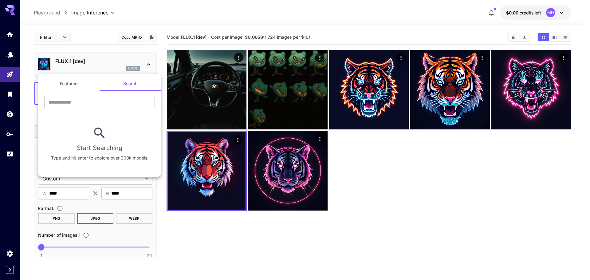
click at [110, 97] on input "text" at bounding box center [99, 102] width 111 height 12
type input "******"
